Goal: Check status: Check status

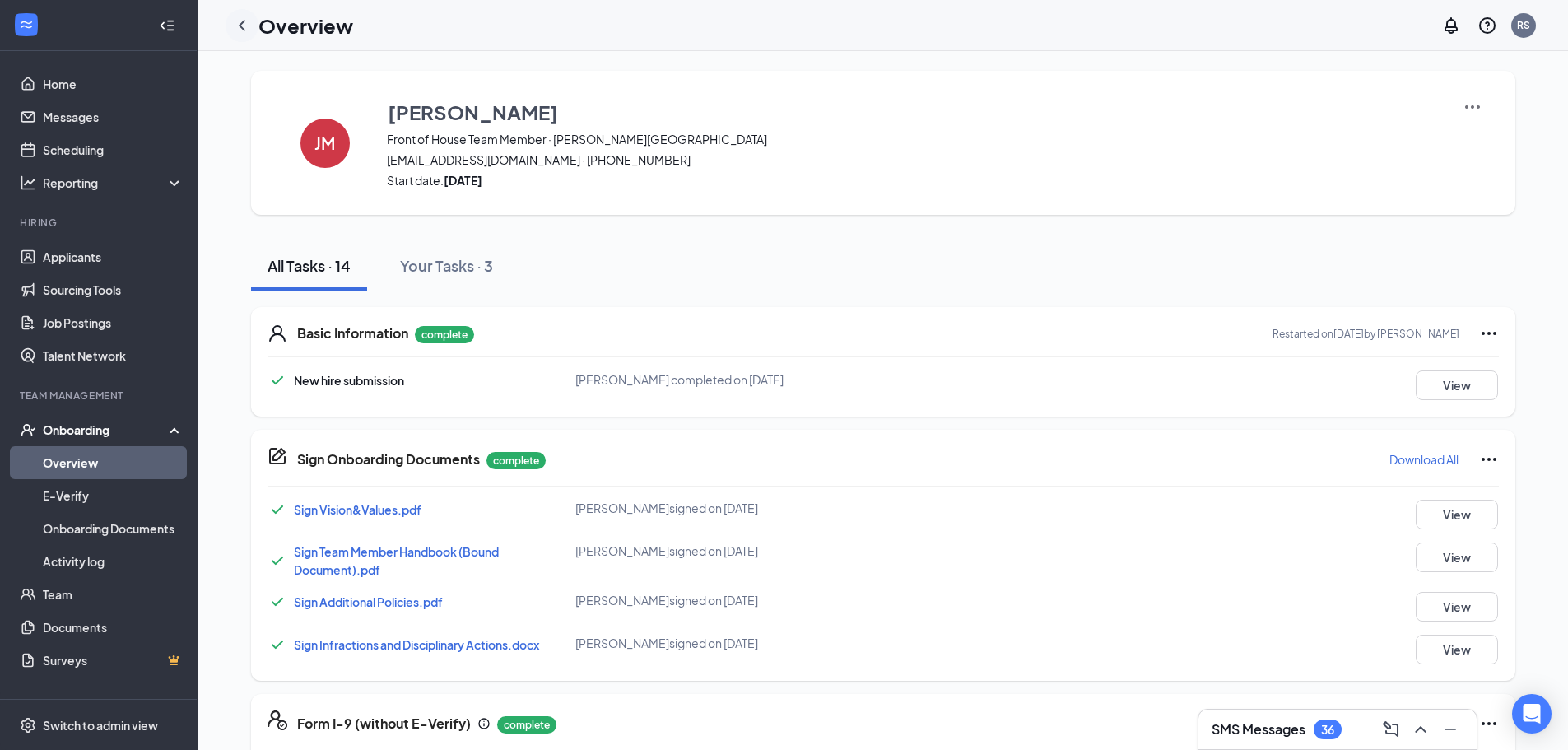
click at [239, 27] on icon "ChevronLeft" at bounding box center [242, 25] width 20 height 20
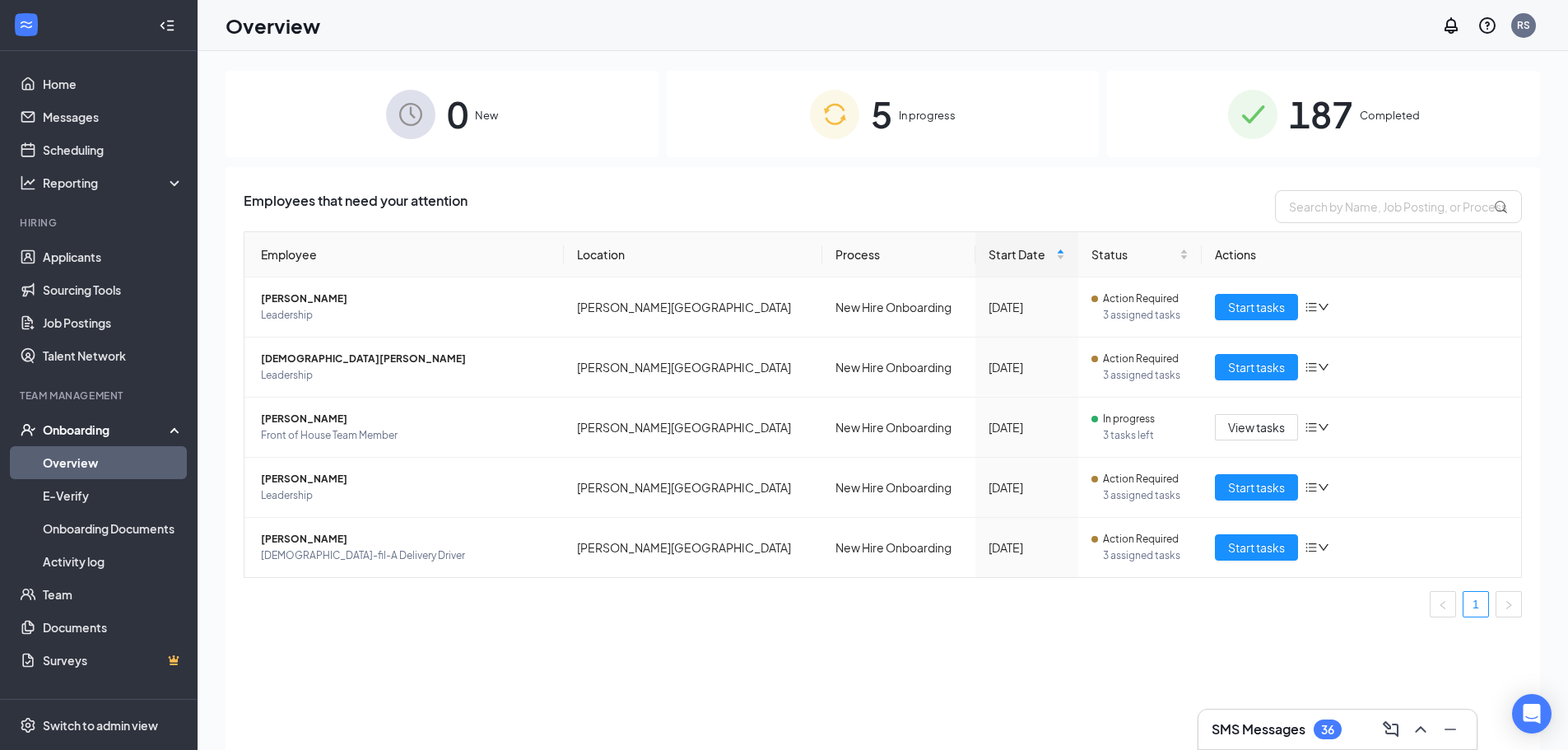
click at [924, 125] on div "5 In progress" at bounding box center [883, 114] width 432 height 87
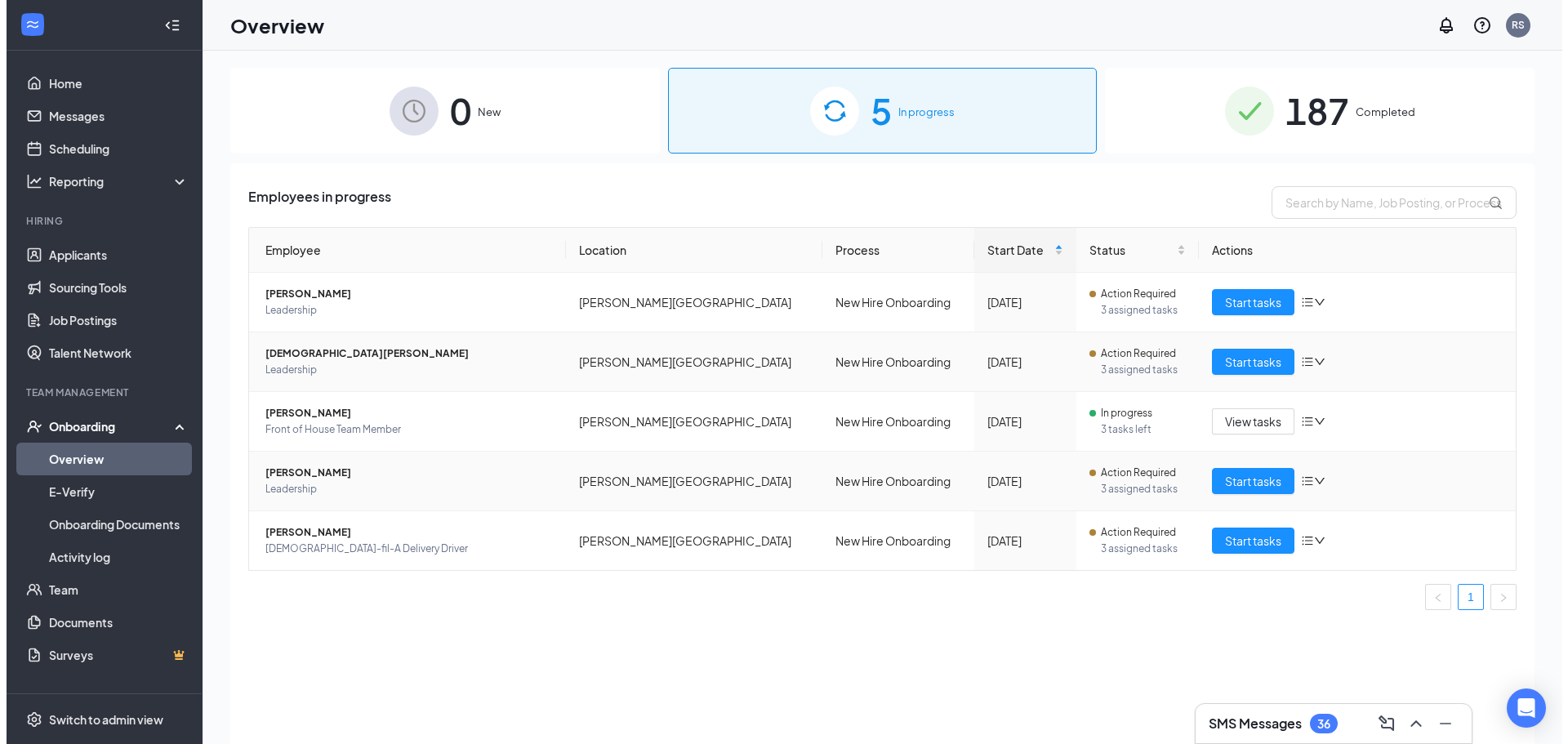
scroll to position [74, 0]
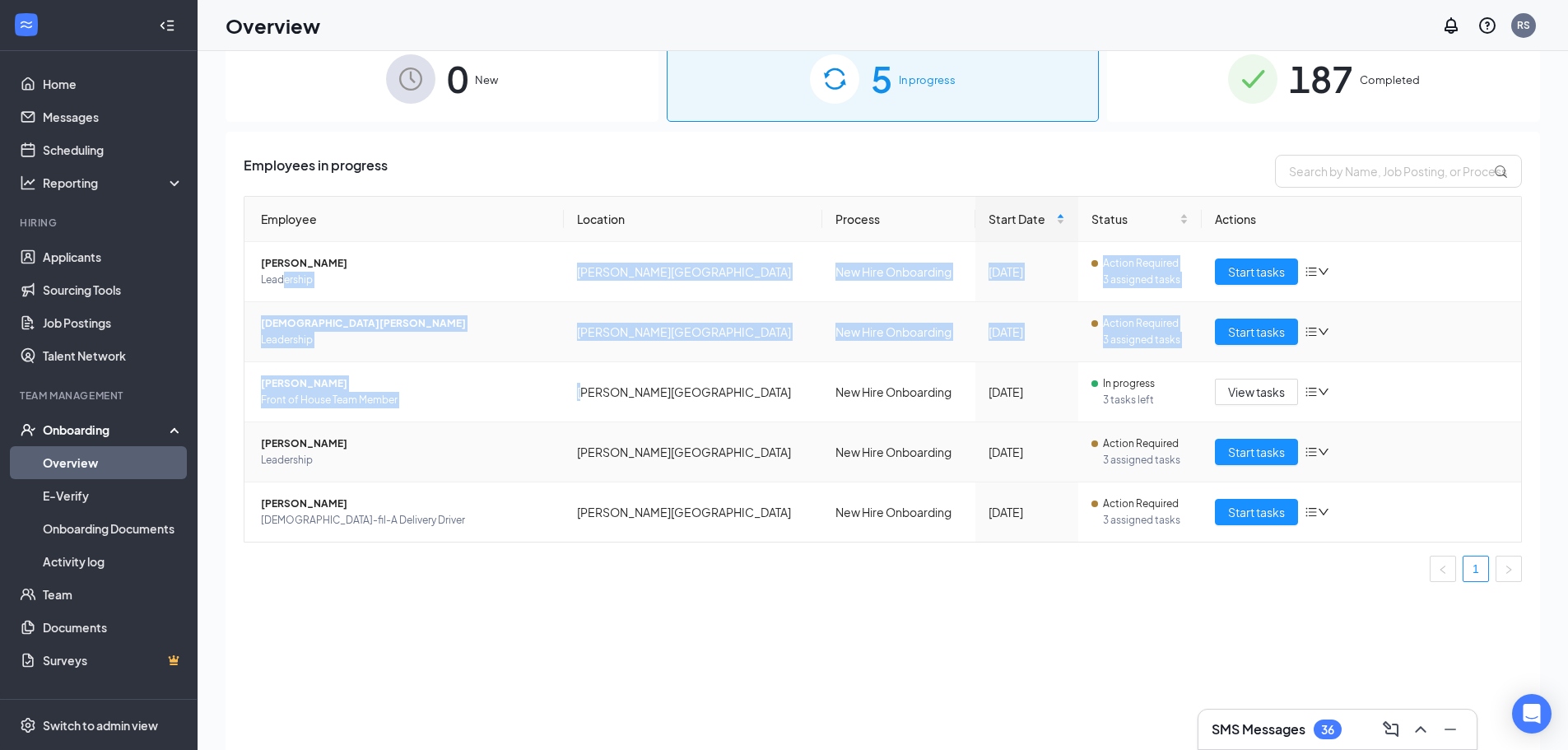
drag, startPoint x: 386, startPoint y: 353, endPoint x: 588, endPoint y: 422, distance: 213.5
click at [588, 422] on tbody "[PERSON_NAME] Leadership [PERSON_NAME] Boulevard New Hire Onboarding [DATE] Act…" at bounding box center [883, 392] width 1276 height 300
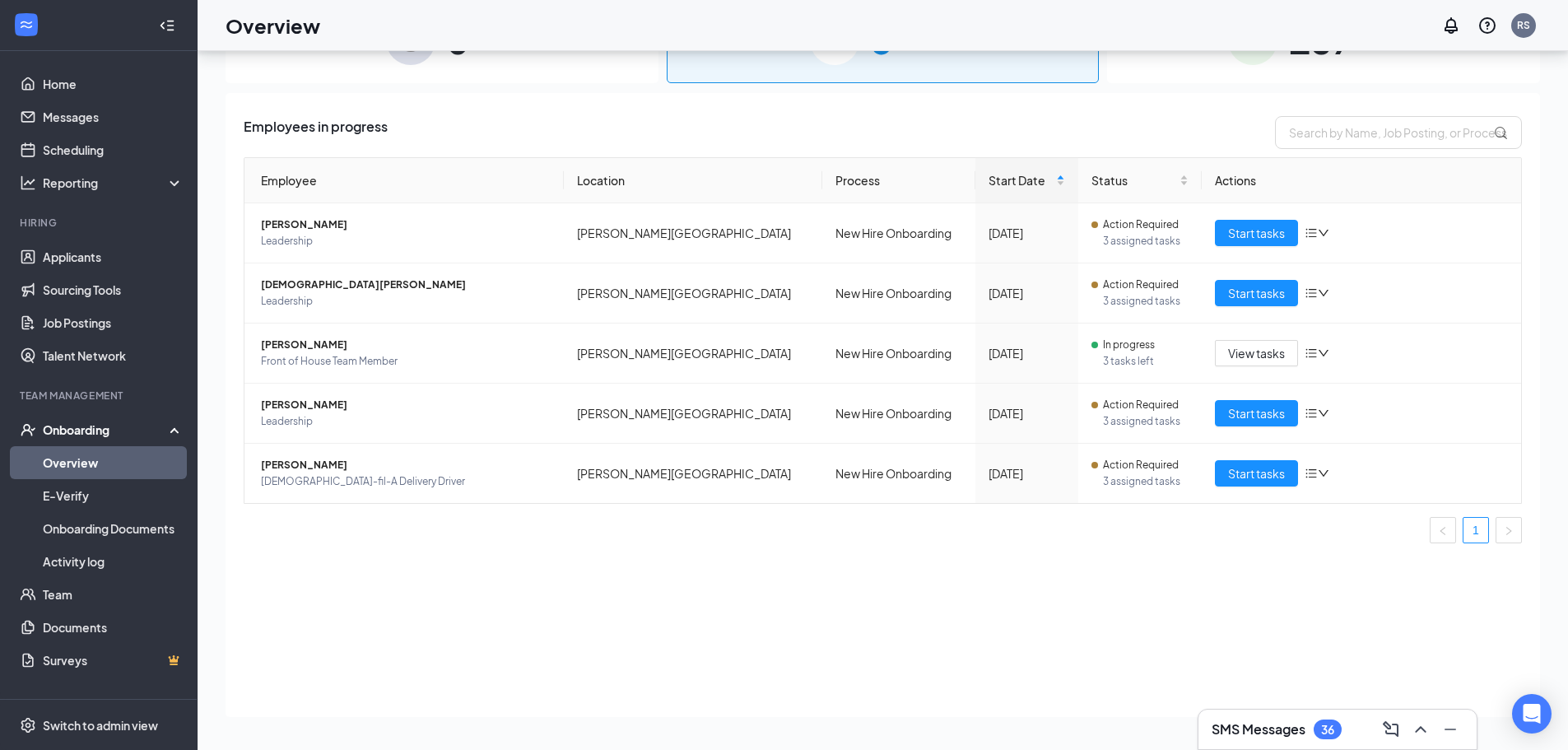
drag, startPoint x: 475, startPoint y: 570, endPoint x: 463, endPoint y: 576, distance: 13.4
click at [474, 570] on div "Employees in progress Employee Location Process Start Date Status Actions [PERS…" at bounding box center [882, 405] width 1314 height 624
click at [326, 404] on span "[PERSON_NAME]" at bounding box center [405, 406] width 289 height 17
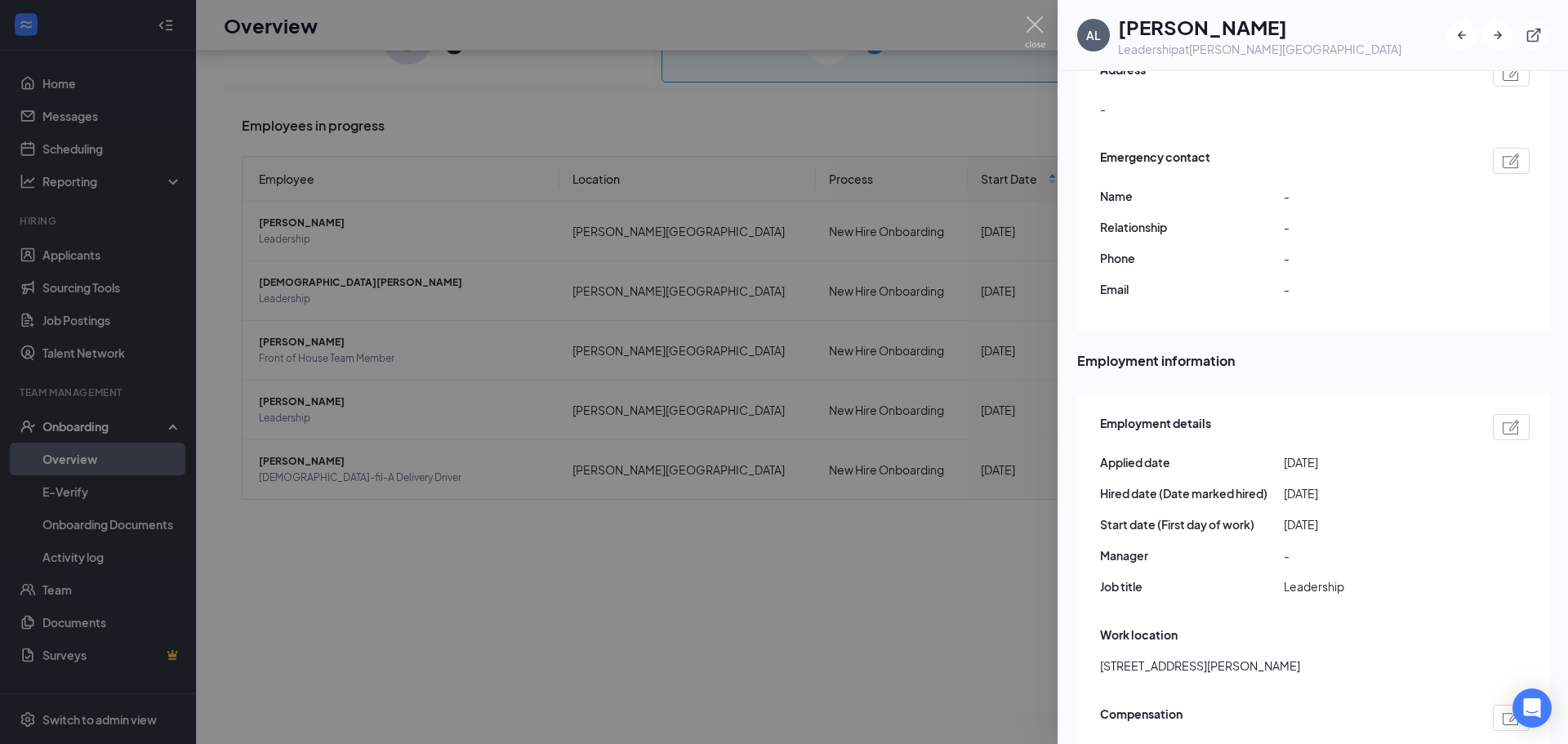
scroll to position [36, 0]
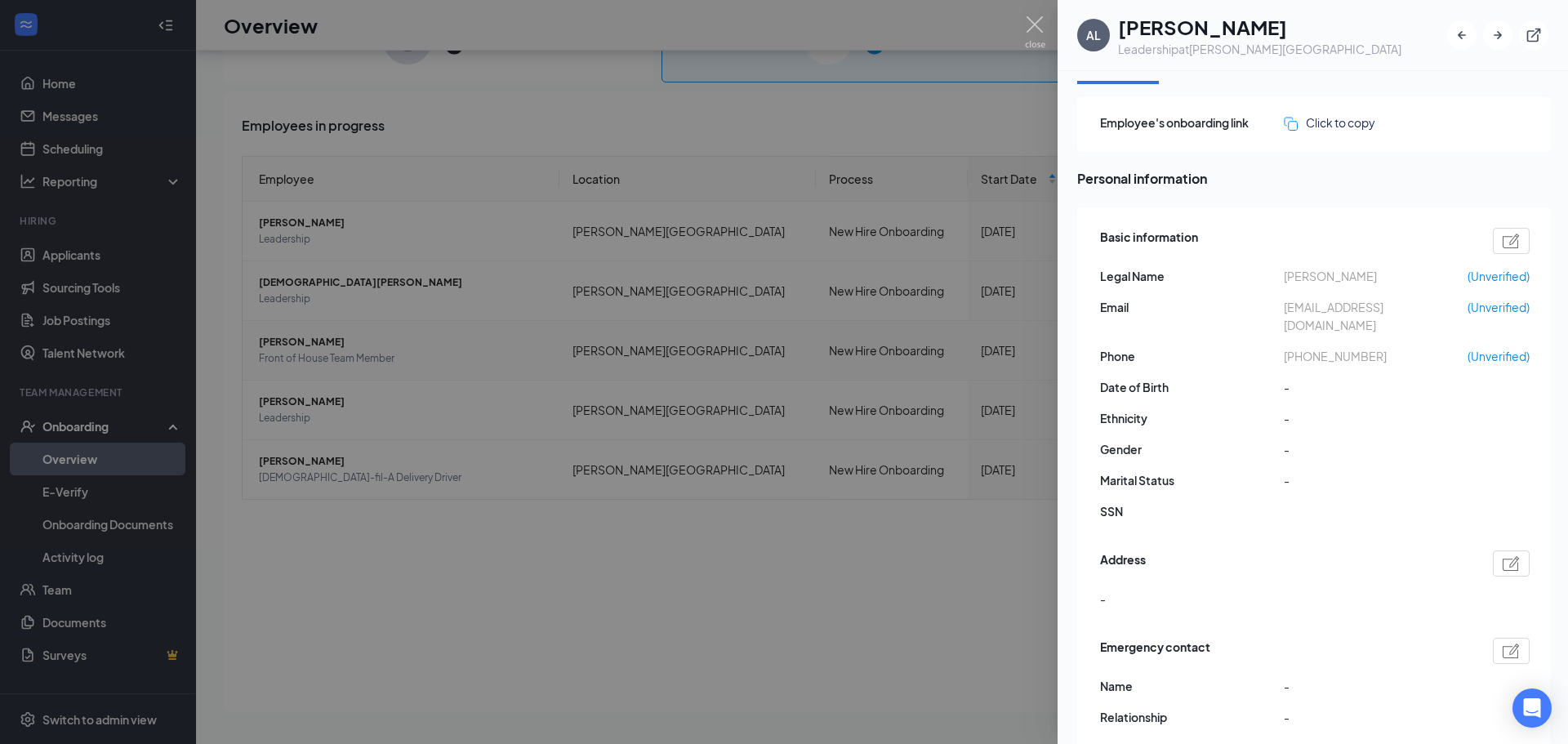
drag, startPoint x: 891, startPoint y: 386, endPoint x: 313, endPoint y: 374, distance: 578.1
click at [888, 386] on div at bounding box center [784, 372] width 1568 height 744
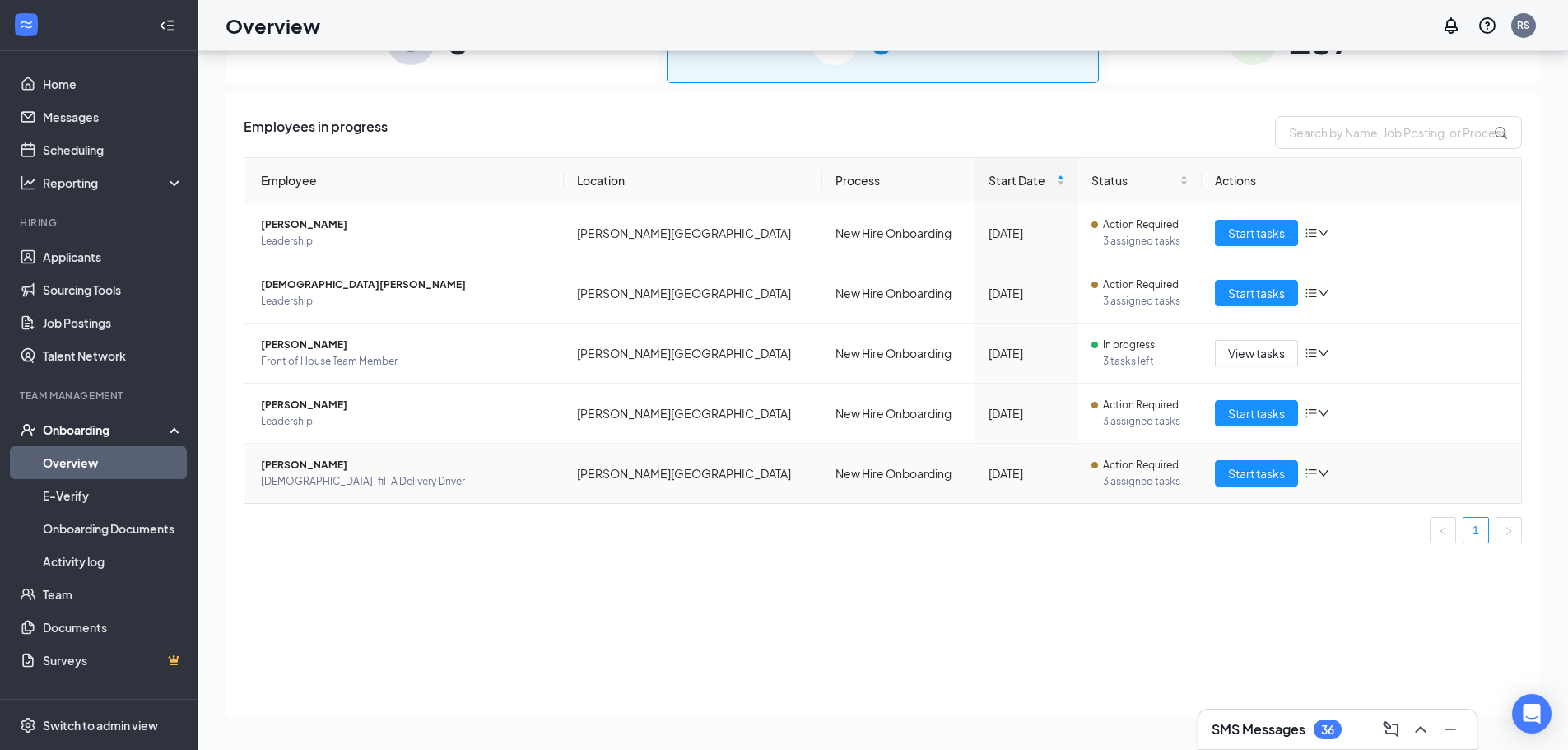
click at [297, 482] on span "[DEMOGRAPHIC_DATA]-fil-A Delivery Driver" at bounding box center [405, 482] width 289 height 17
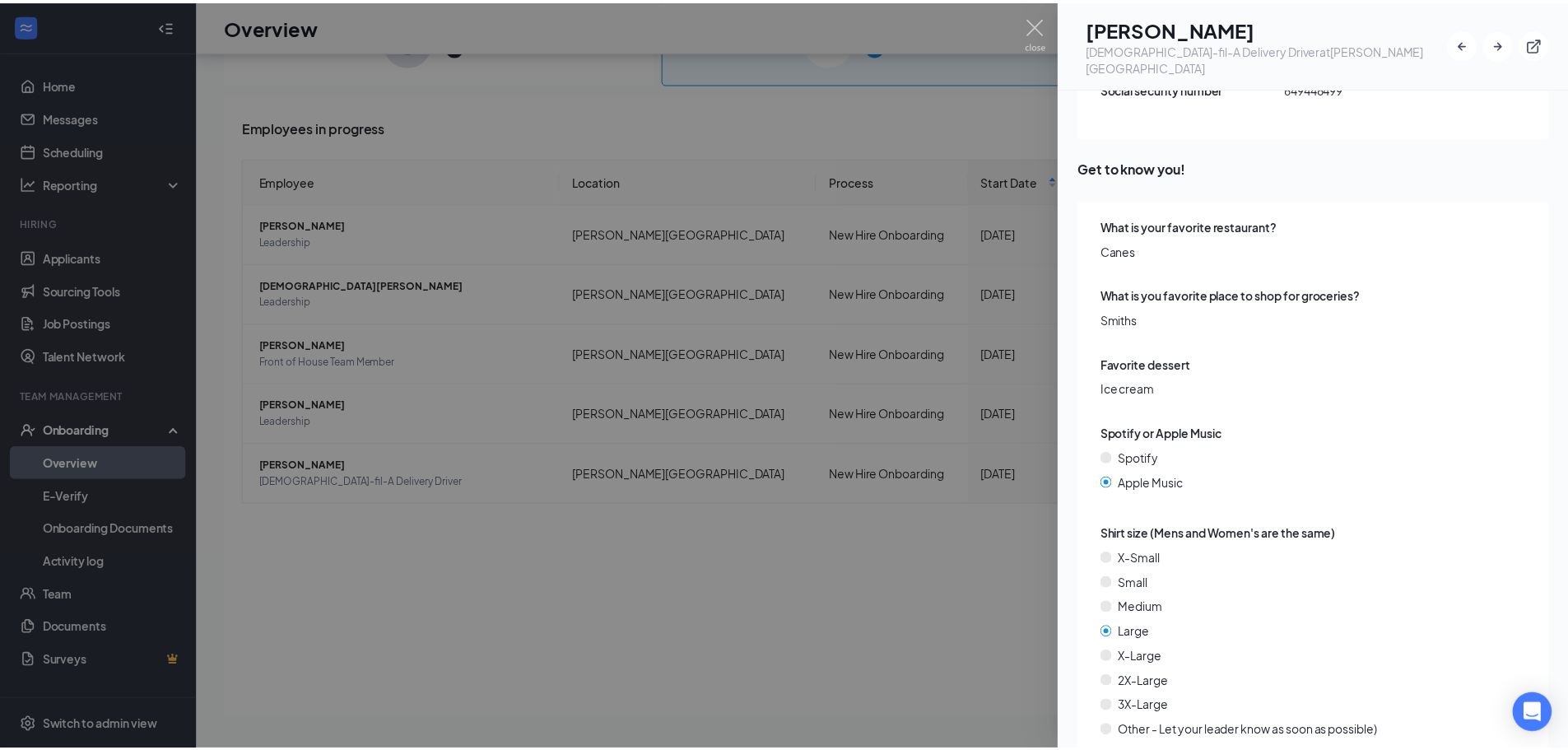
scroll to position [2287, 0]
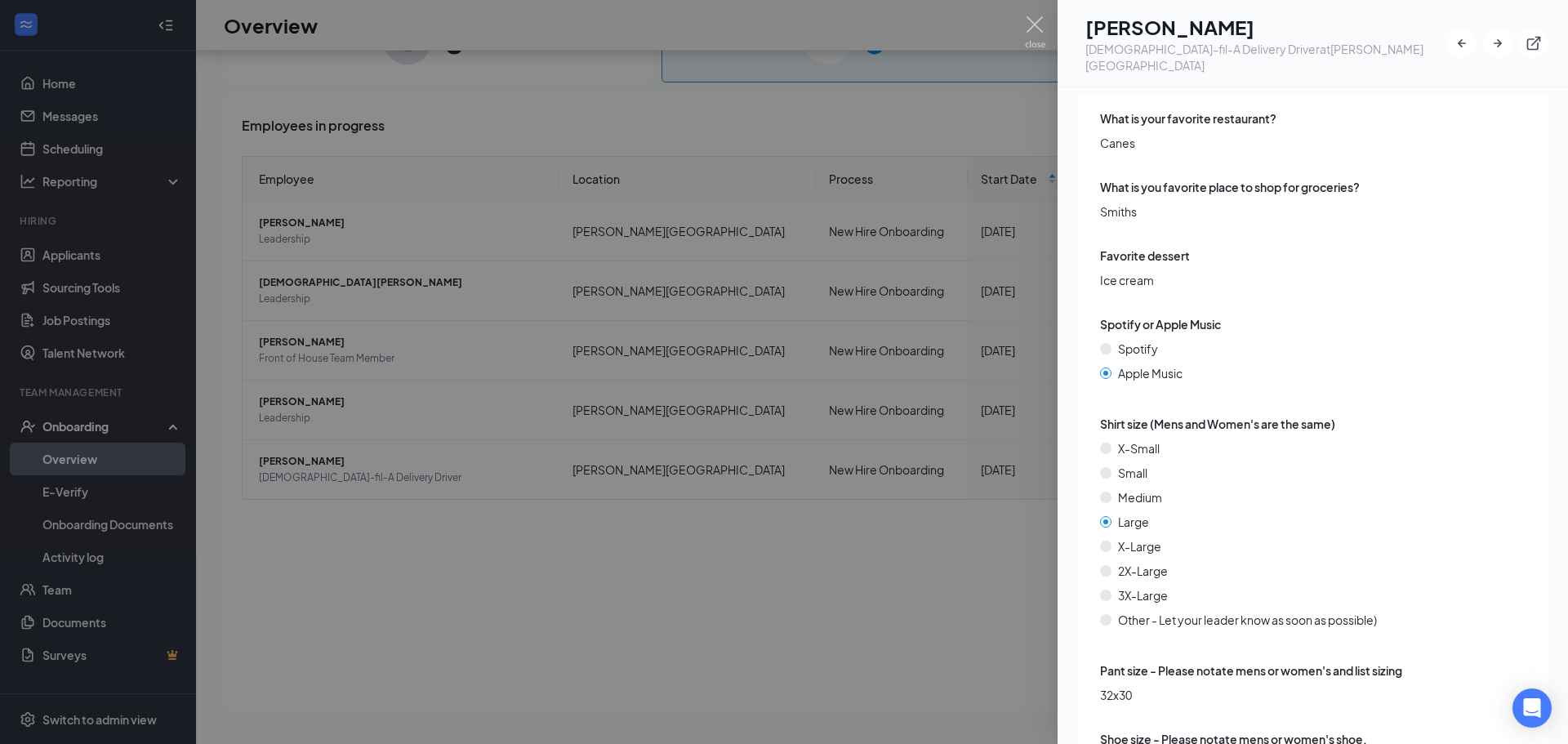
click at [893, 145] on div at bounding box center [784, 372] width 1568 height 744
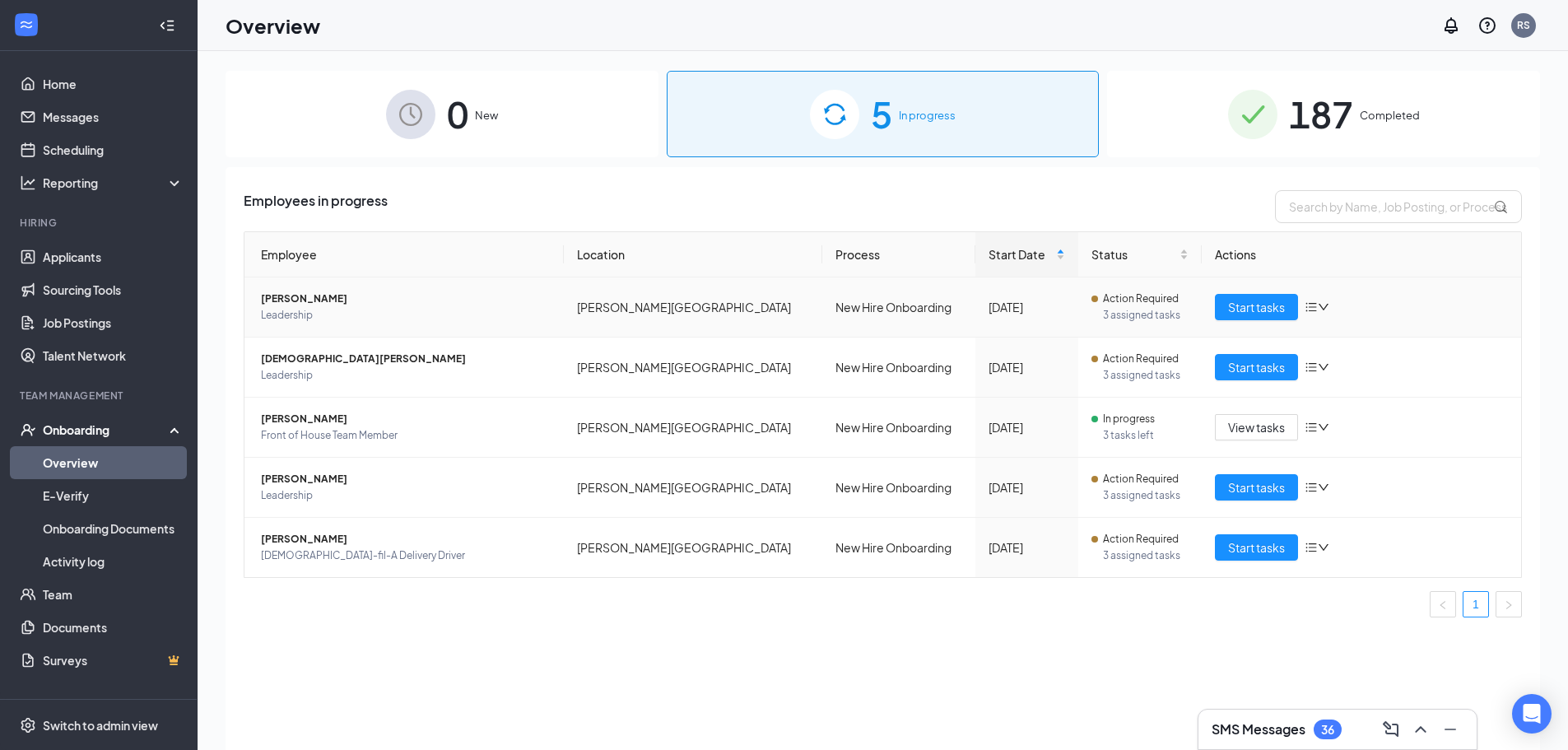
click at [476, 297] on span "[PERSON_NAME]" at bounding box center [405, 299] width 289 height 17
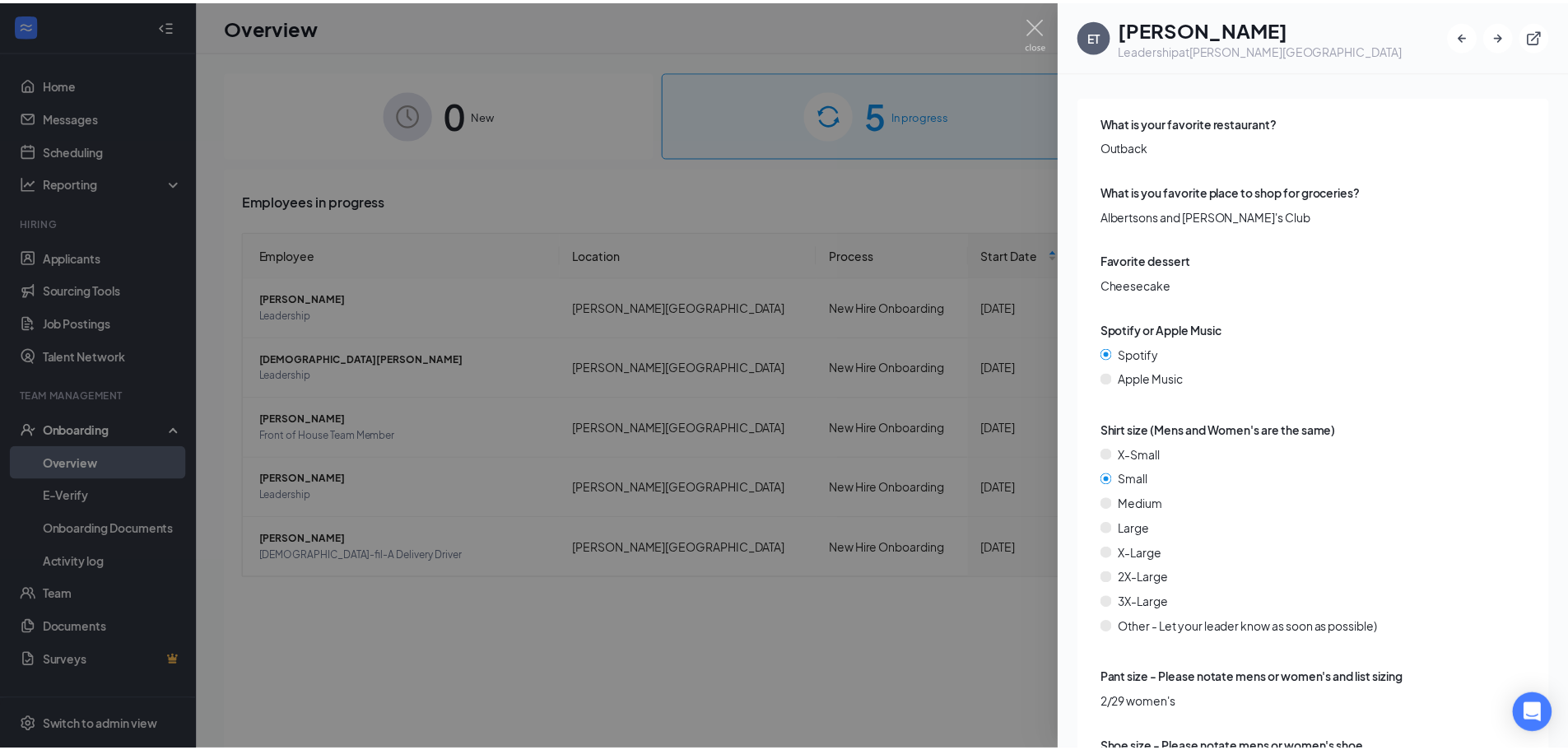
scroll to position [2427, 0]
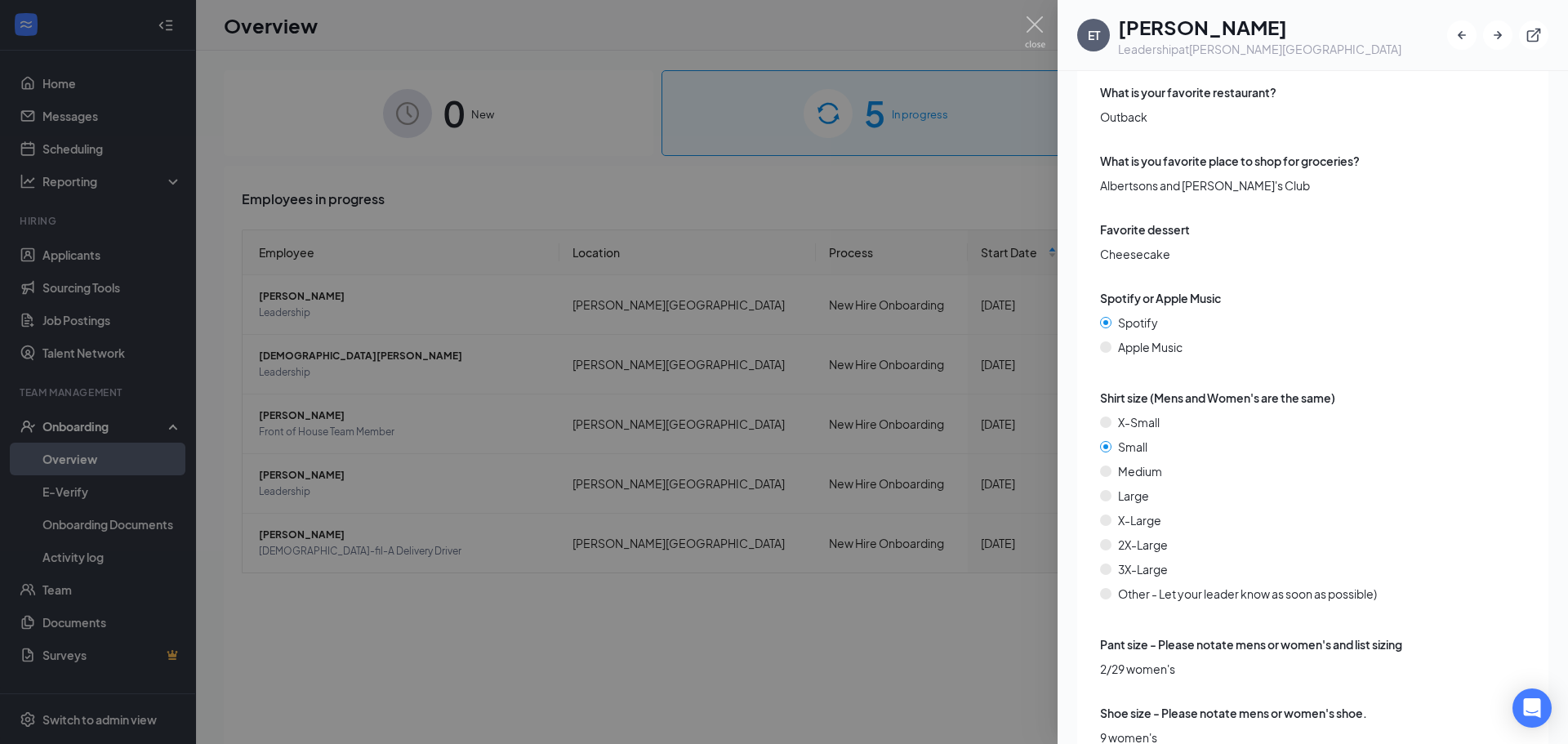
click at [678, 626] on div at bounding box center [784, 372] width 1568 height 744
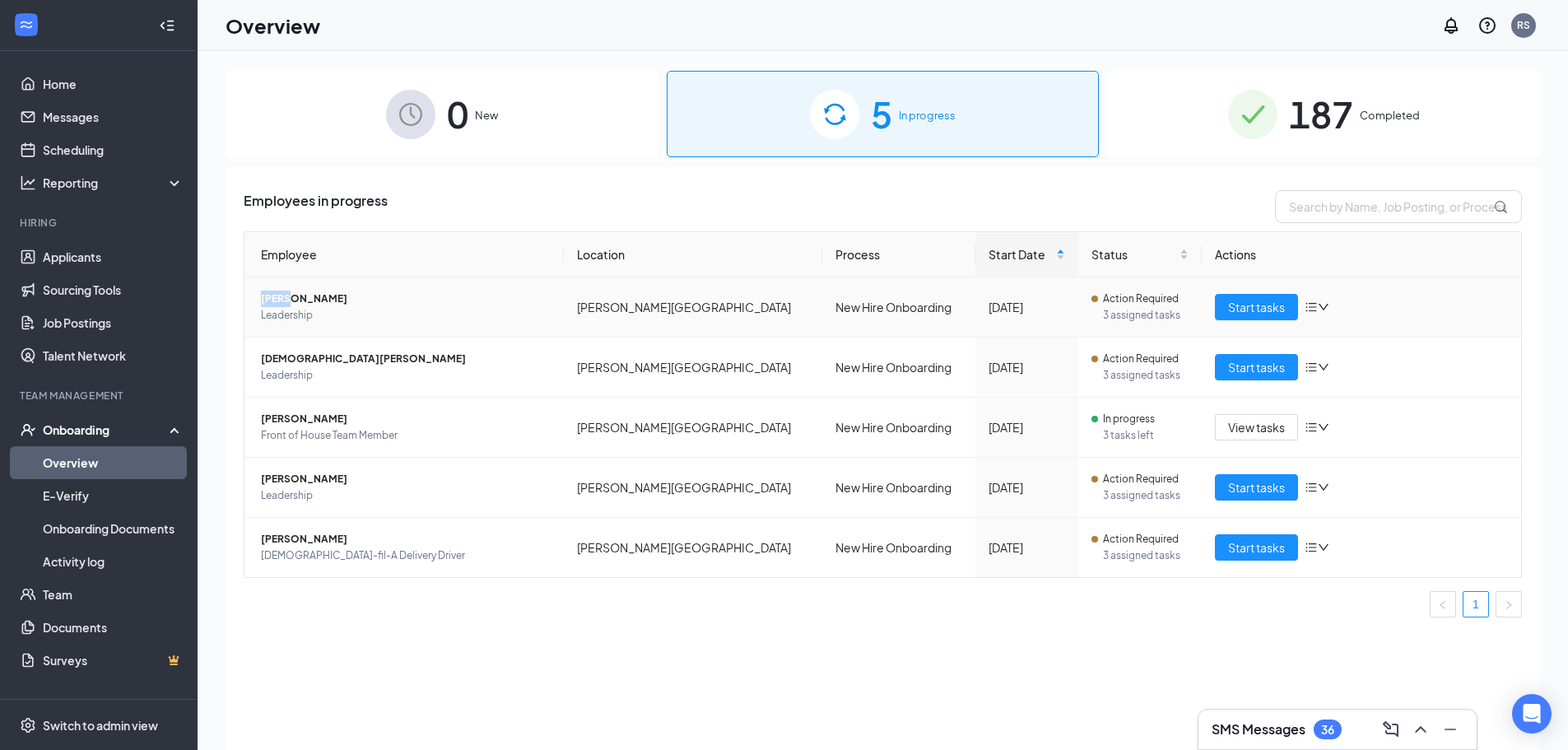
drag, startPoint x: 263, startPoint y: 295, endPoint x: 288, endPoint y: 305, distance: 26.9
click at [288, 305] on span "[PERSON_NAME]" at bounding box center [405, 299] width 289 height 17
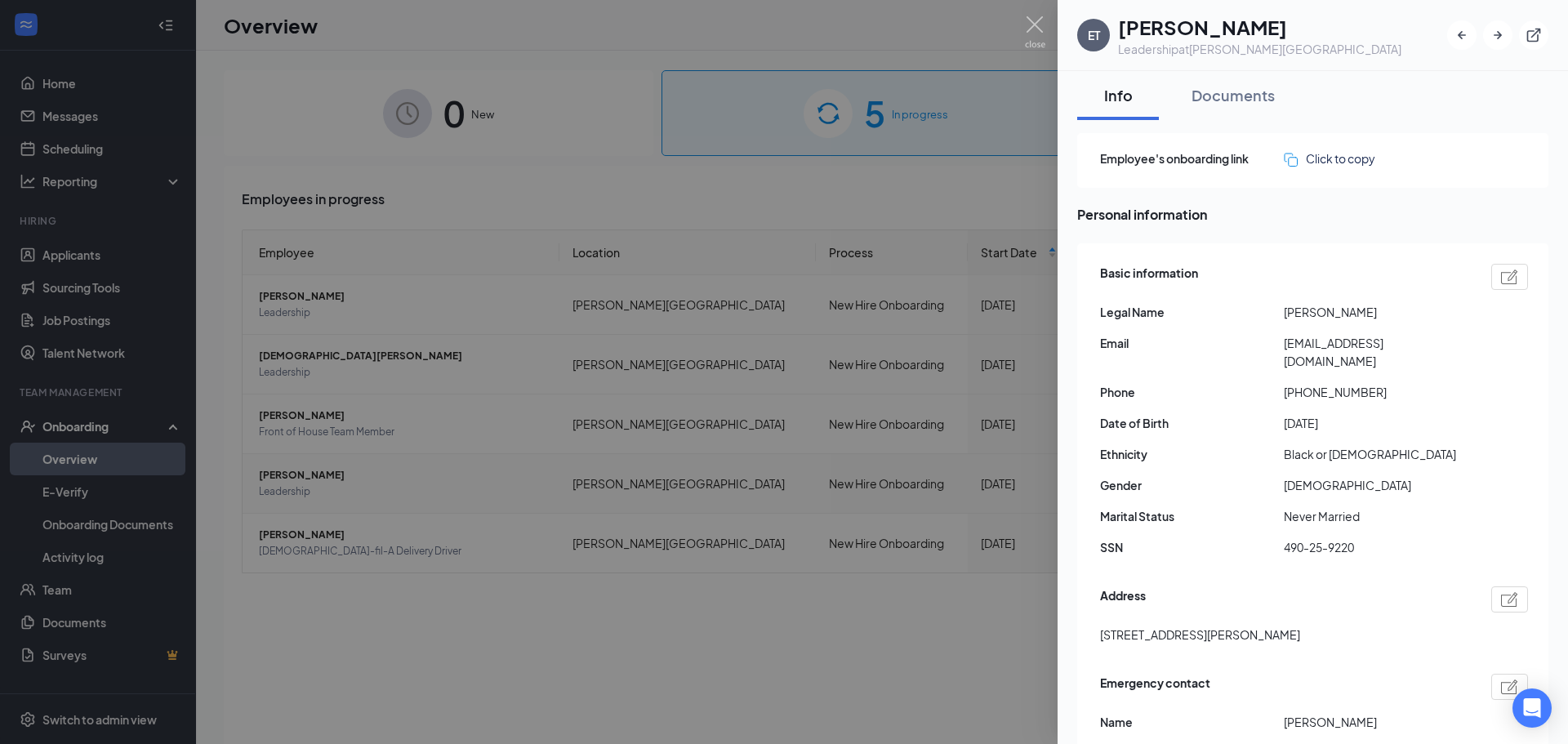
drag, startPoint x: 280, startPoint y: 294, endPoint x: 369, endPoint y: 471, distance: 198.1
click at [627, 635] on div at bounding box center [784, 372] width 1568 height 744
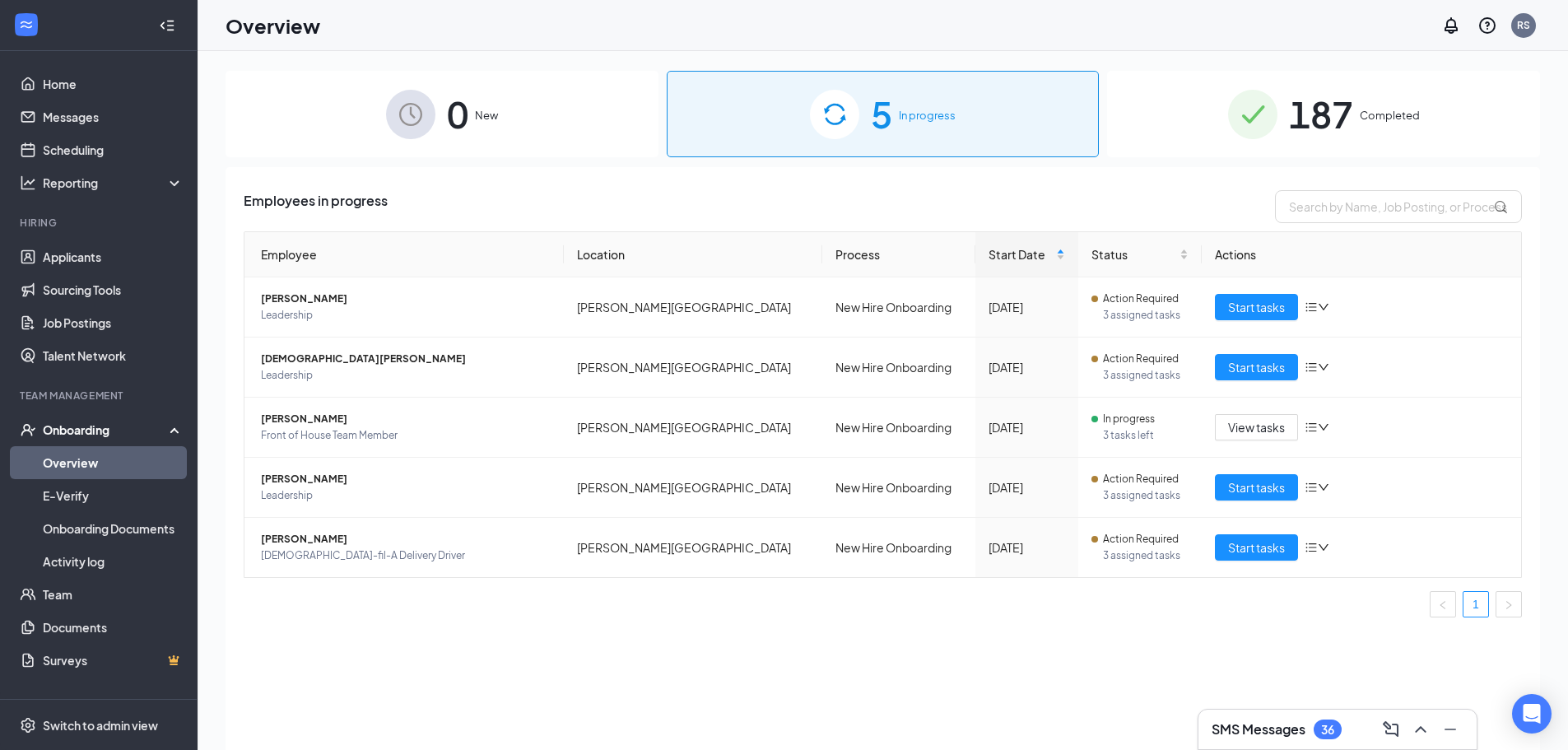
click at [1343, 82] on div "187 Completed" at bounding box center [1322, 114] width 432 height 87
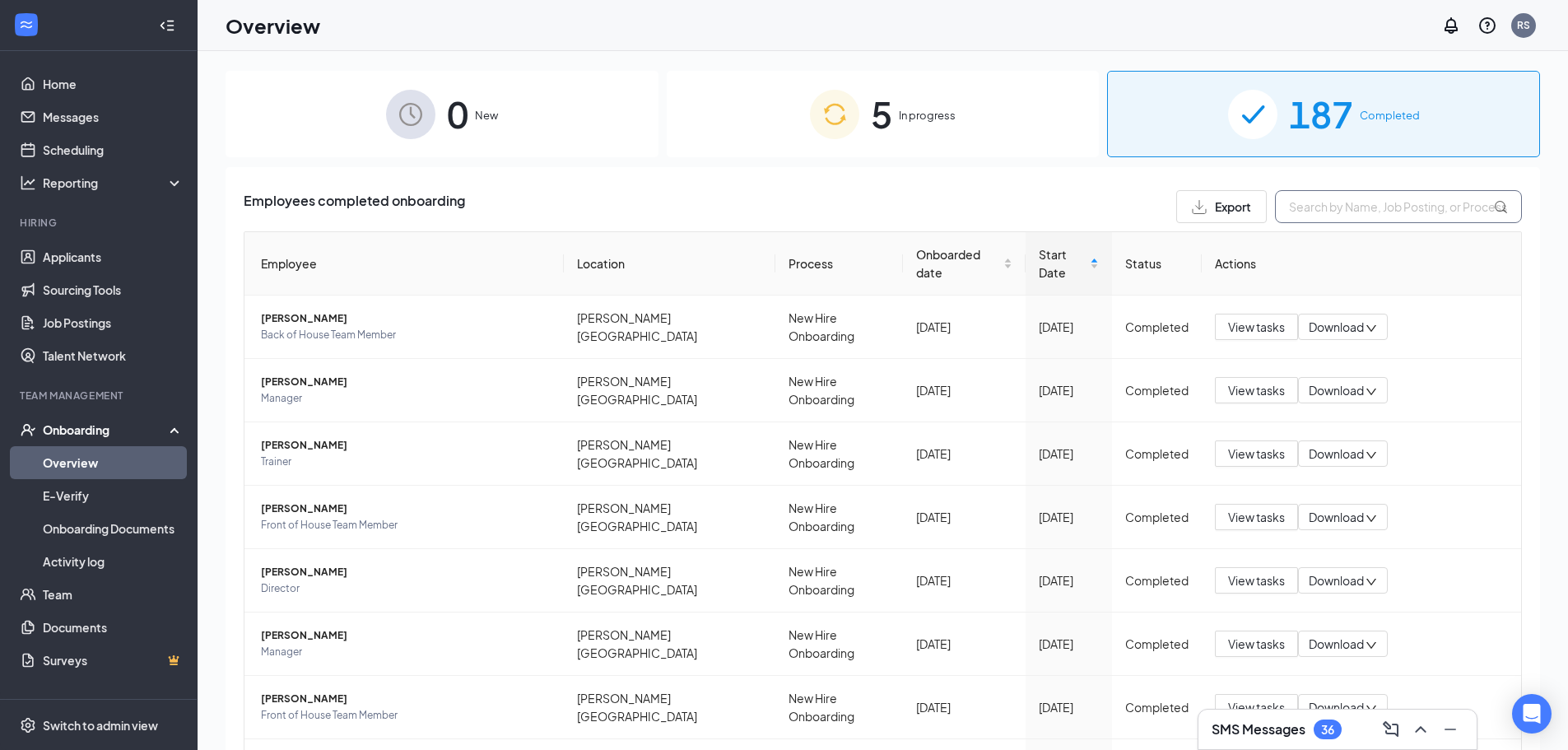
click at [1338, 207] on input "text" at bounding box center [1398, 206] width 246 height 33
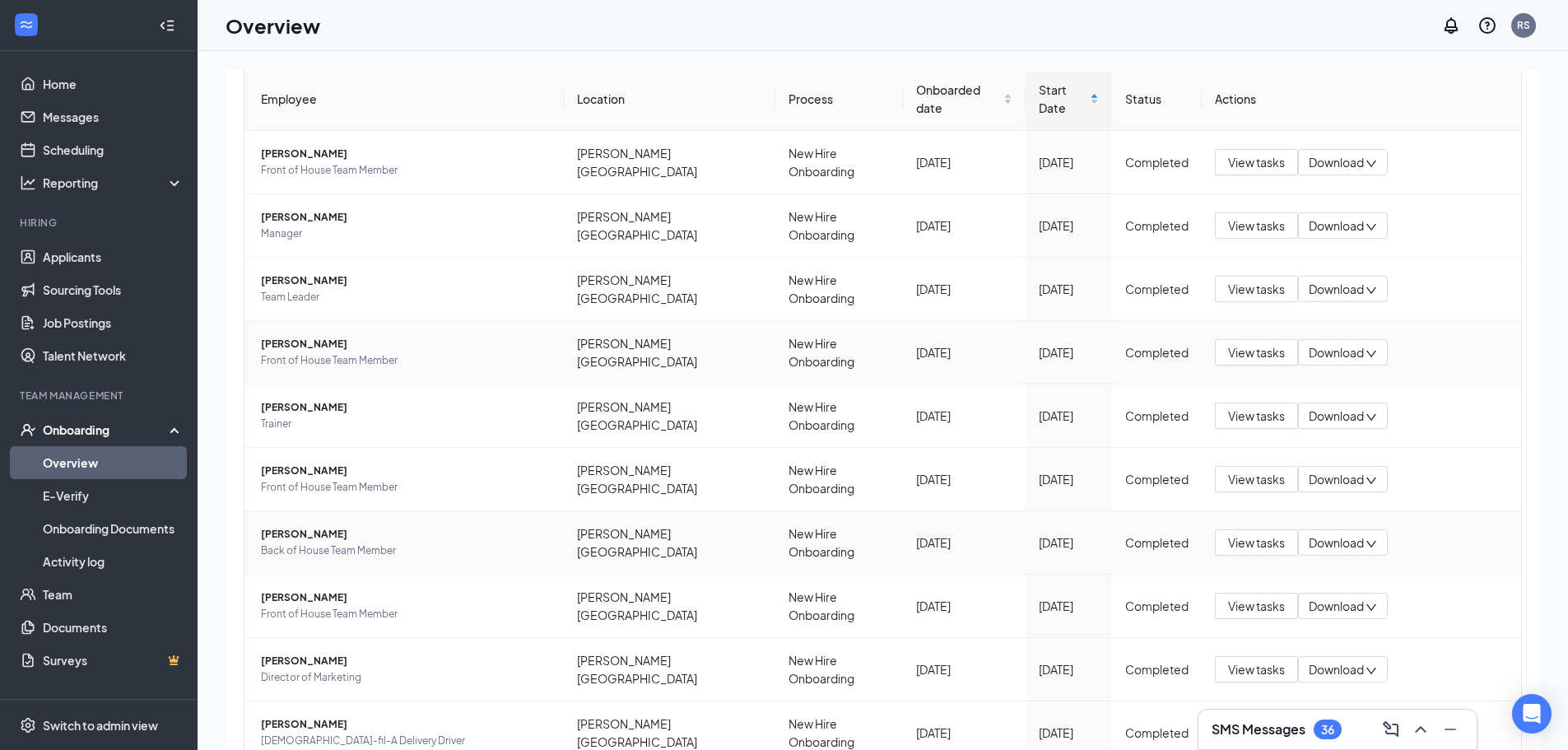
scroll to position [128, 0]
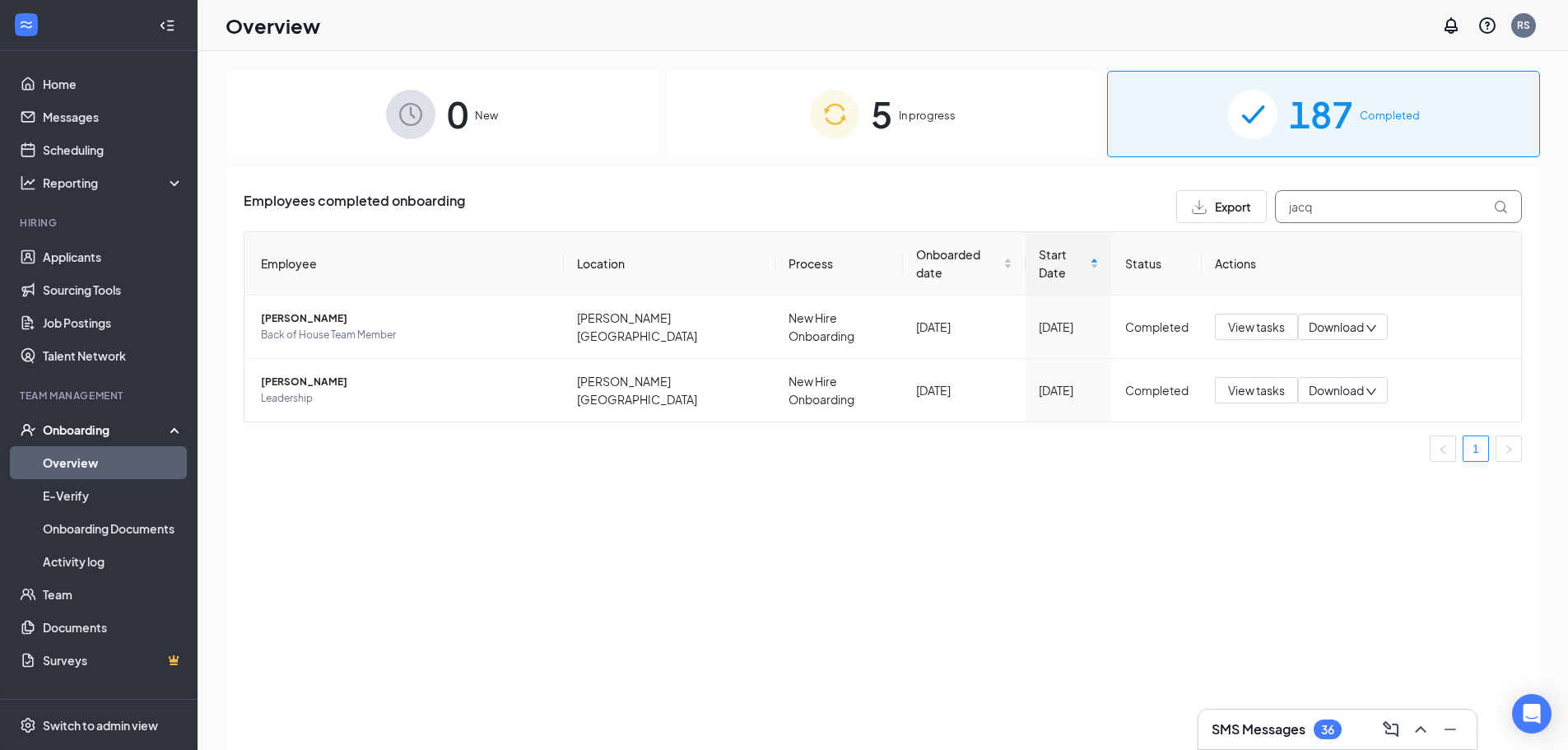
type input "jacq"
click at [869, 88] on div "5 In progress" at bounding box center [883, 114] width 432 height 87
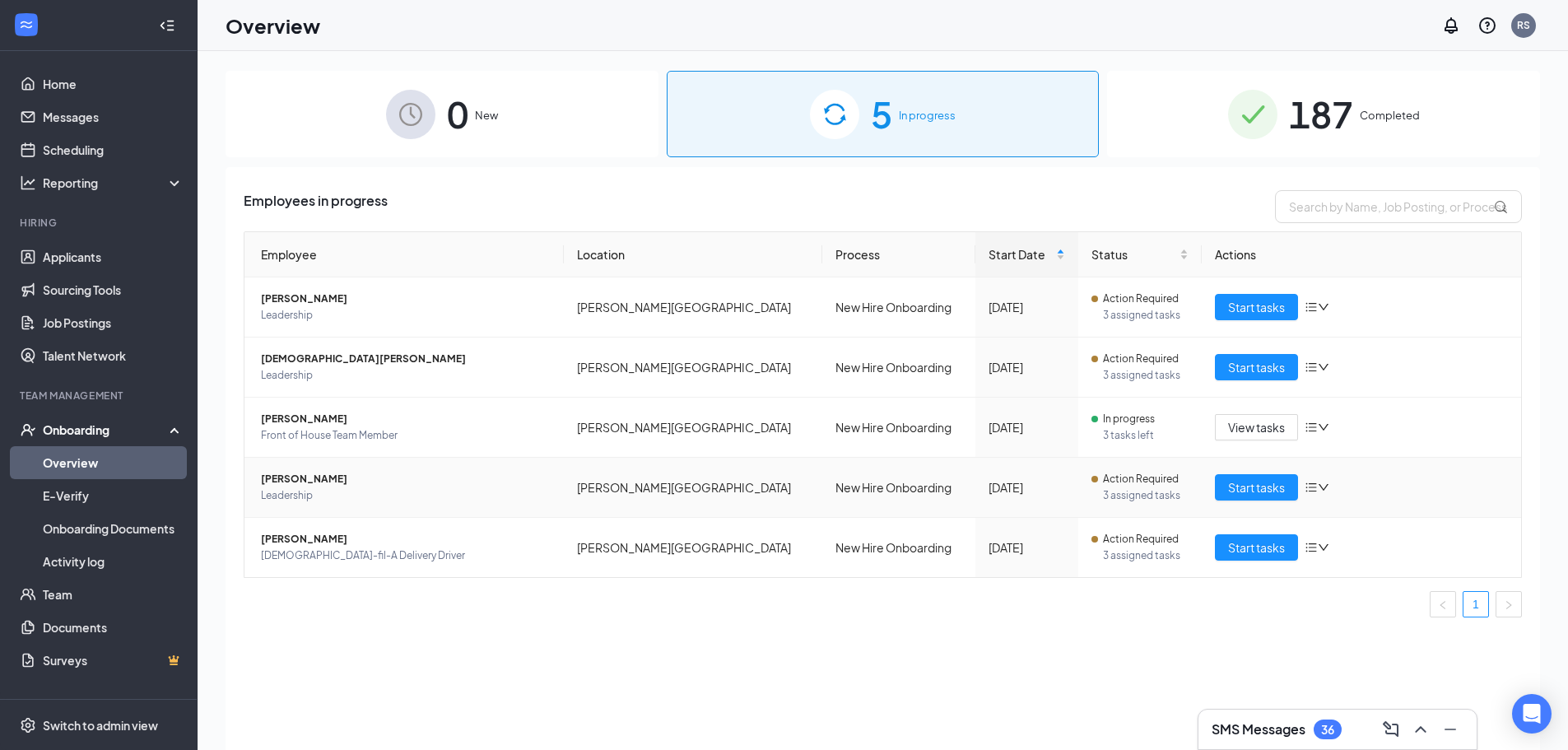
click at [318, 476] on span "[PERSON_NAME]" at bounding box center [405, 479] width 289 height 17
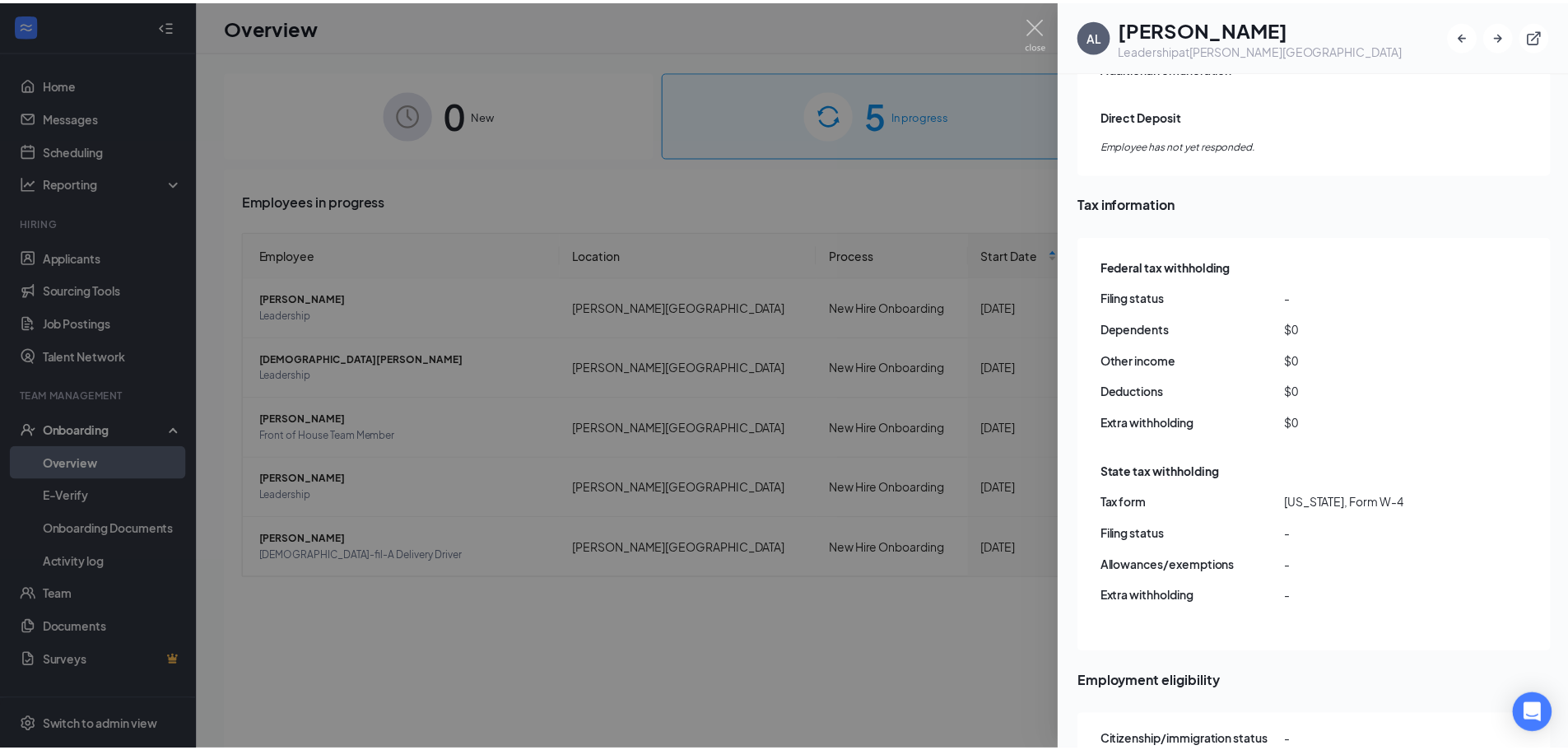
scroll to position [1436, 0]
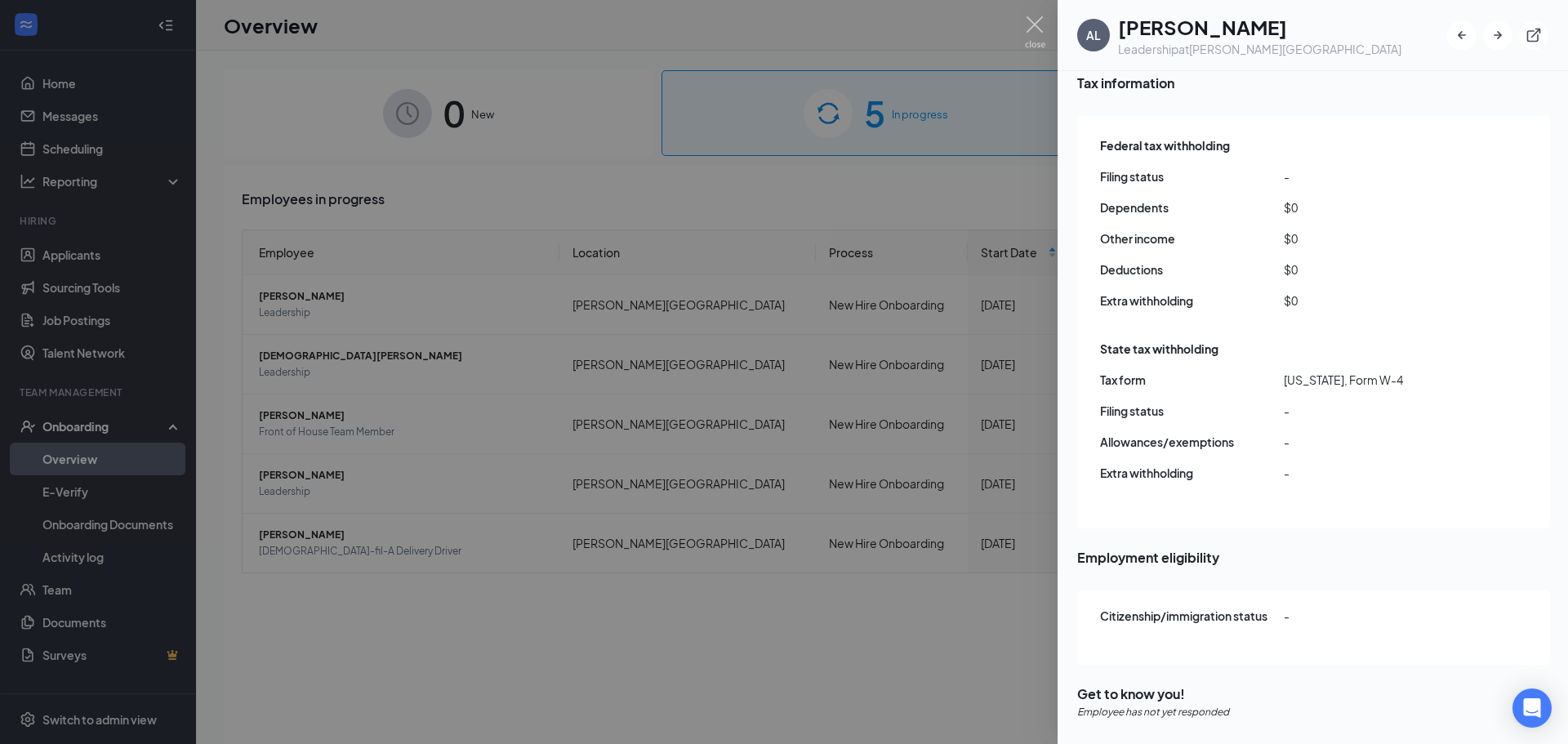
click at [604, 603] on div at bounding box center [784, 372] width 1568 height 744
